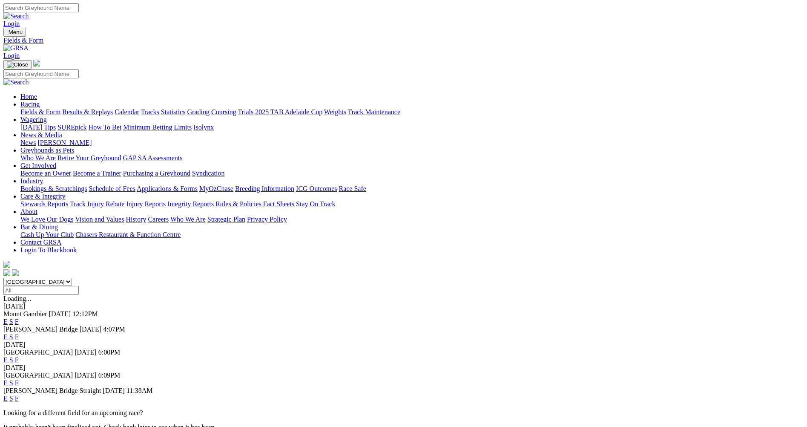
click at [8, 333] on link "E" at bounding box center [5, 336] width 4 height 7
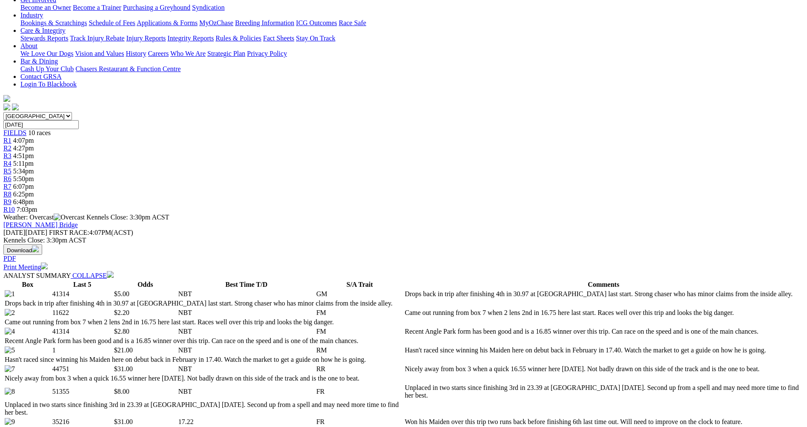
scroll to position [170, 0]
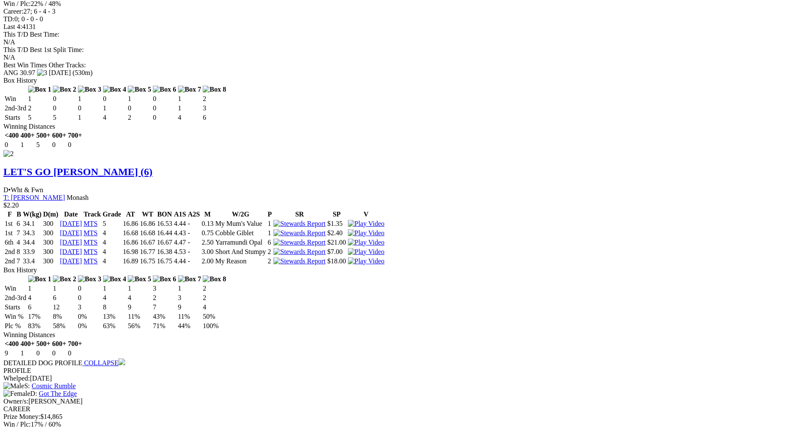
scroll to position [1150, 0]
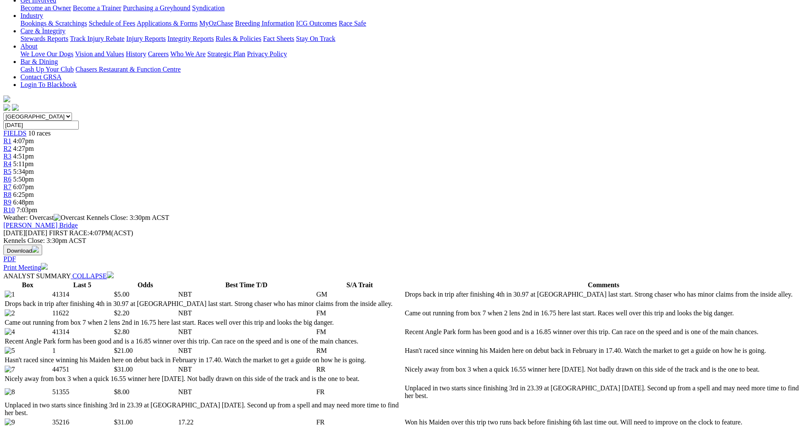
scroll to position [0, 0]
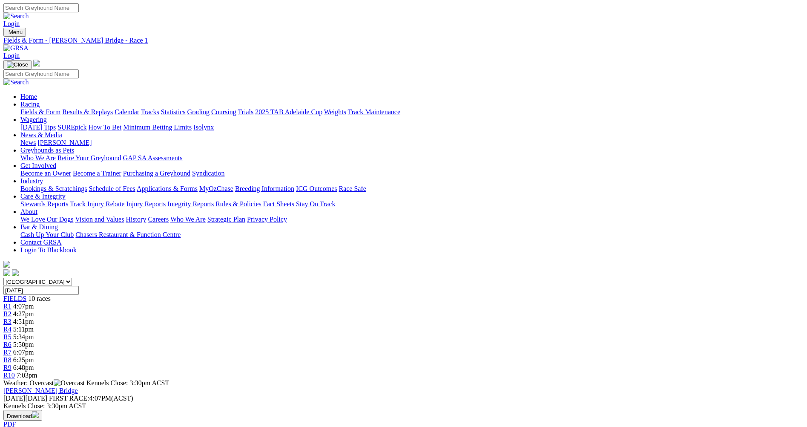
click at [11, 310] on span "R2" at bounding box center [7, 313] width 8 height 7
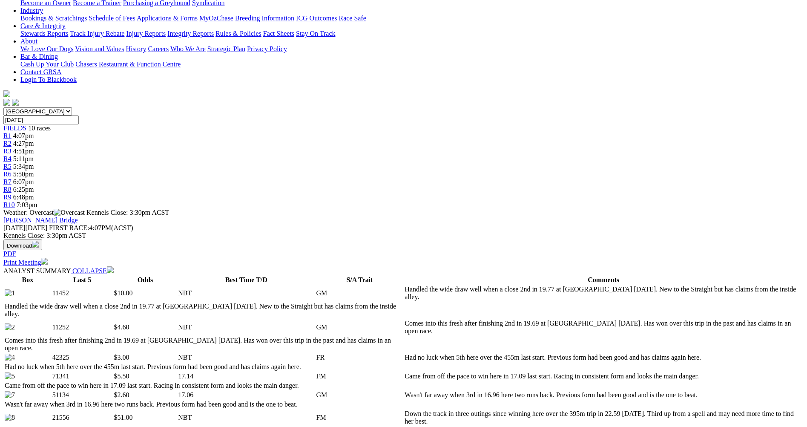
scroll to position [298, 0]
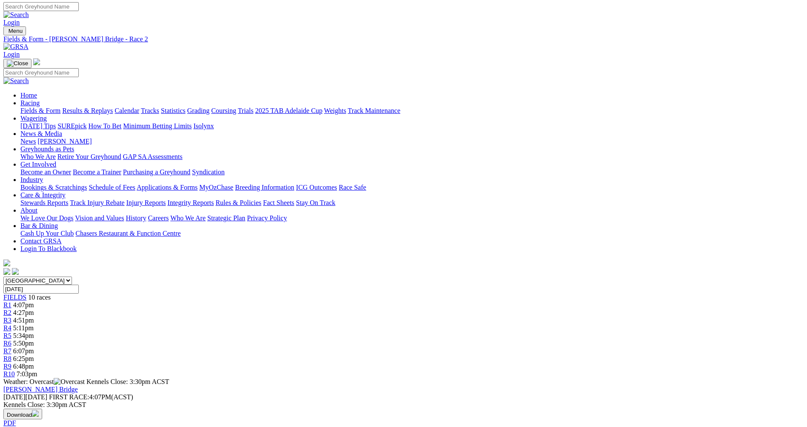
scroll to position [0, 0]
click at [11, 318] on span "R3" at bounding box center [7, 321] width 8 height 7
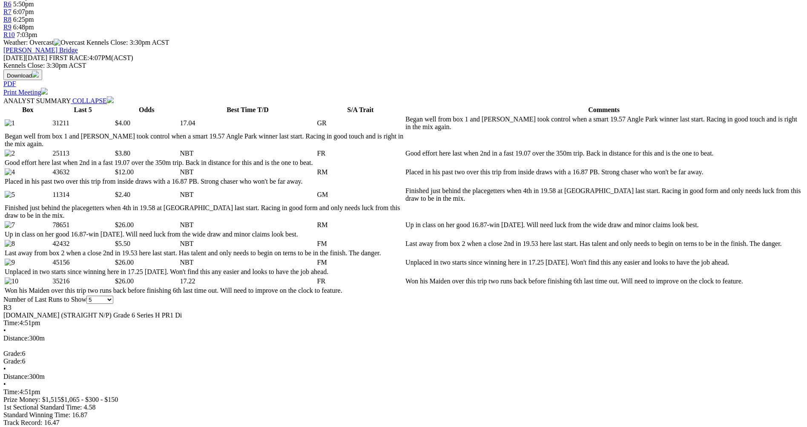
scroll to position [341, 0]
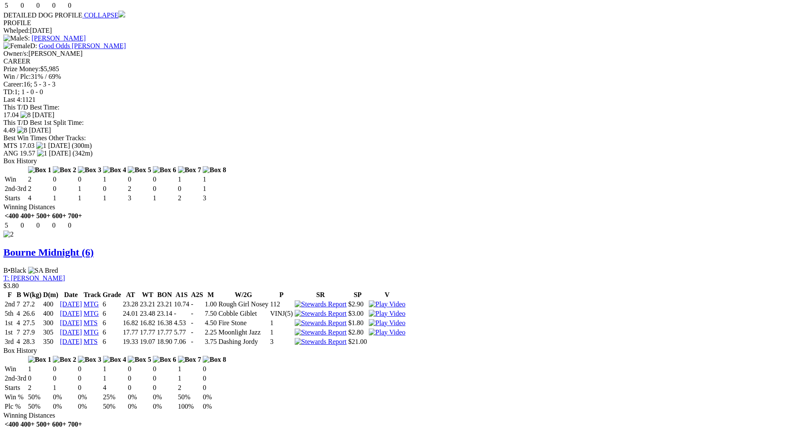
scroll to position [1065, 0]
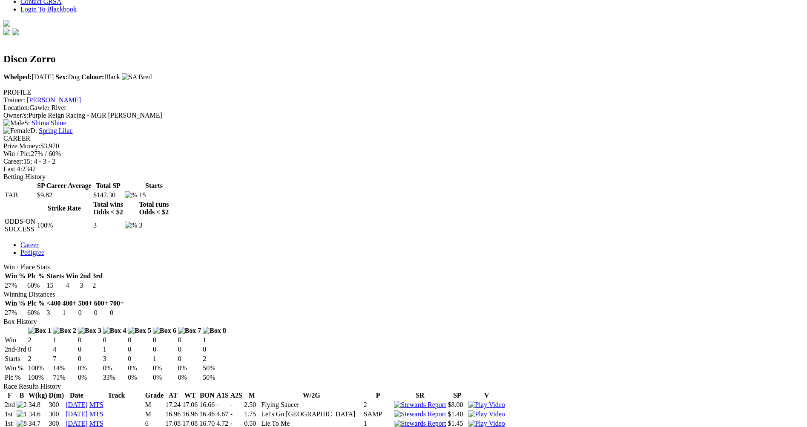
scroll to position [256, 0]
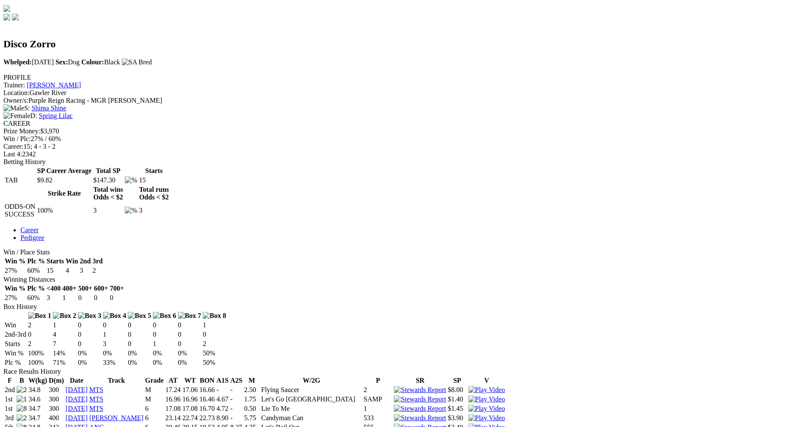
click at [505, 405] on img at bounding box center [487, 409] width 37 height 8
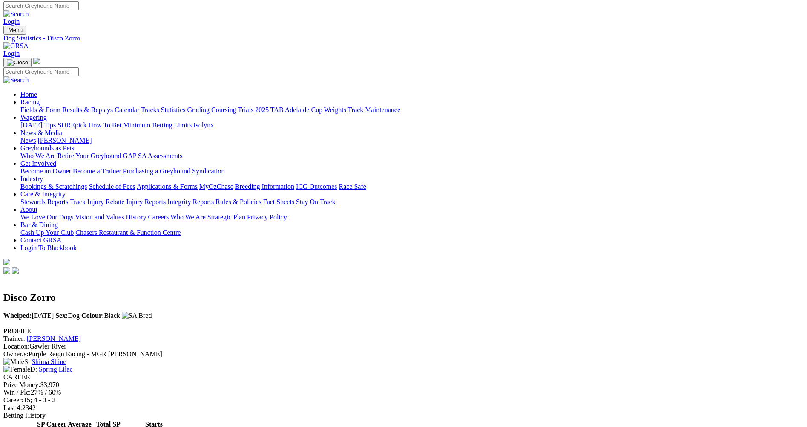
scroll to position [0, 0]
